Goal: Information Seeking & Learning: Learn about a topic

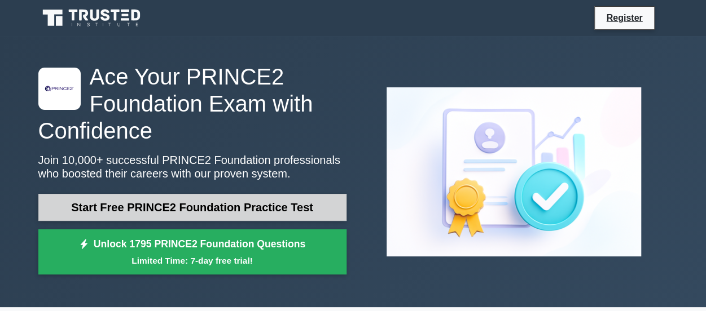
click at [171, 210] on link "Start Free PRINCE2 Foundation Practice Test" at bounding box center [192, 207] width 308 height 27
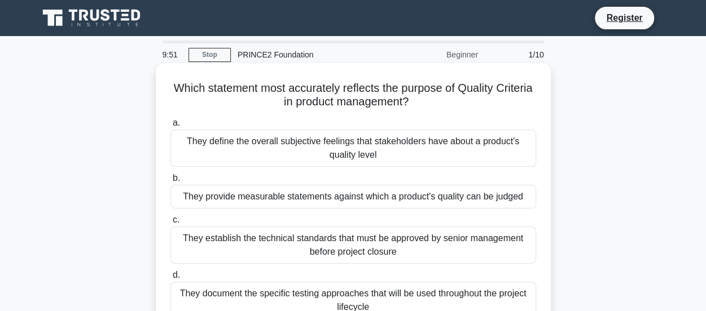
drag, startPoint x: 293, startPoint y: 90, endPoint x: 443, endPoint y: 98, distance: 150.3
click at [443, 98] on h5 "Which statement most accurately reflects the purpose of Quality Criteria in pro…" at bounding box center [353, 95] width 368 height 28
click at [457, 98] on h5 "Which statement most accurately reflects the purpose of Quality Criteria in pro…" at bounding box center [353, 95] width 368 height 28
drag, startPoint x: 312, startPoint y: 105, endPoint x: 388, endPoint y: 102, distance: 75.1
click at [388, 102] on h5 "Which statement most accurately reflects the purpose of Quality Criteria in pro…" at bounding box center [353, 95] width 368 height 28
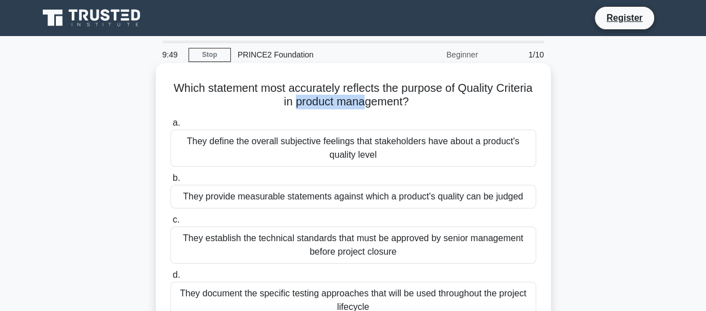
click at [388, 102] on h5 "Which statement most accurately reflects the purpose of Quality Criteria in pro…" at bounding box center [353, 95] width 368 height 28
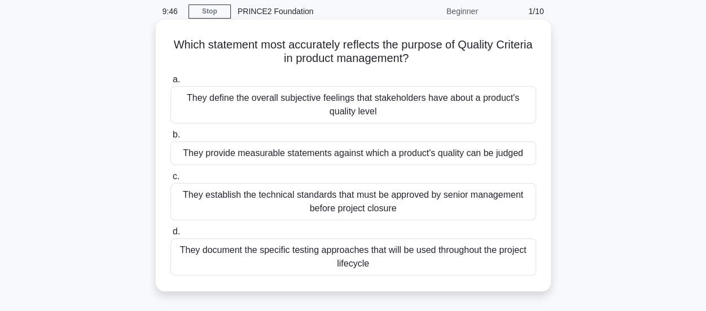
scroll to position [44, 0]
